Goal: Task Accomplishment & Management: Manage account settings

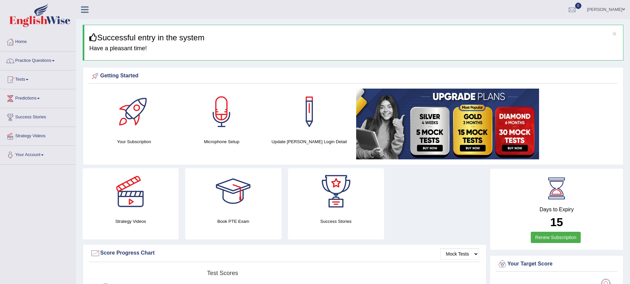
click at [142, 124] on div at bounding box center [134, 112] width 46 height 46
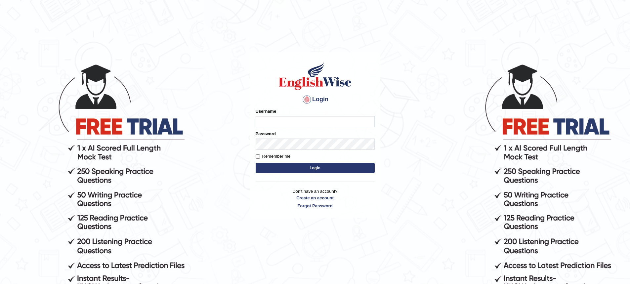
type input "ArvinDurgapersad123"
click at [301, 168] on button "Login" at bounding box center [315, 168] width 119 height 10
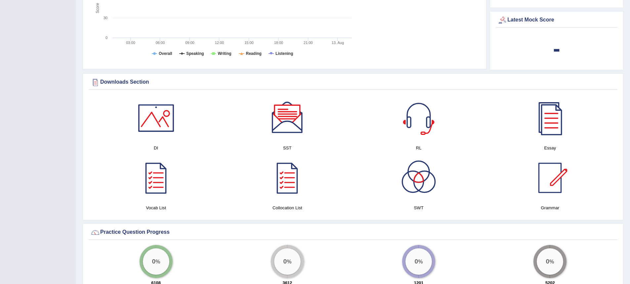
scroll to position [397, 0]
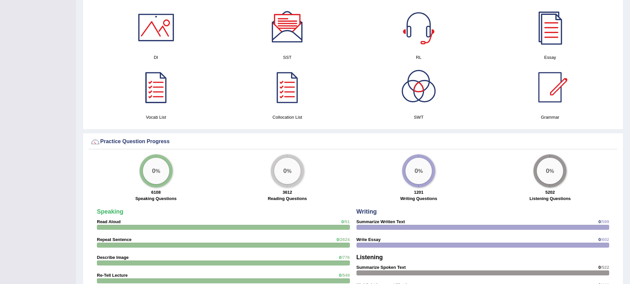
click at [158, 89] on div at bounding box center [156, 87] width 46 height 46
